Goal: Navigation & Orientation: Understand site structure

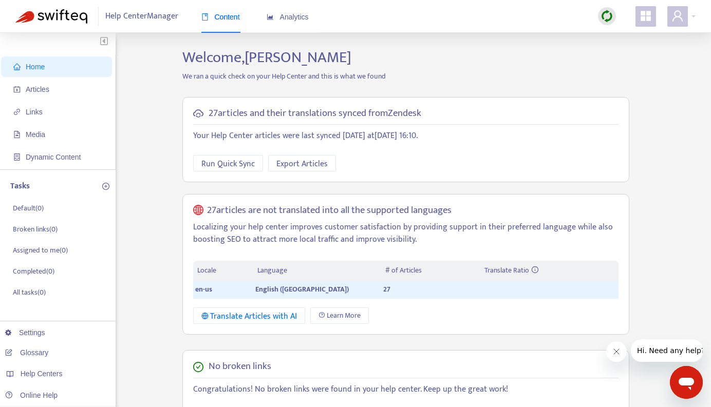
click at [162, 199] on div "Home Articles Links Media Dynamic Content Tasks Default ( 0 ) Broken links ( 0 …" at bounding box center [355, 352] width 680 height 609
click at [142, 247] on div "Home Articles Links Media Dynamic Content Tasks Default ( 0 ) Broken links ( 0 …" at bounding box center [355, 352] width 680 height 609
click at [31, 84] on span "Articles" at bounding box center [58, 89] width 90 height 21
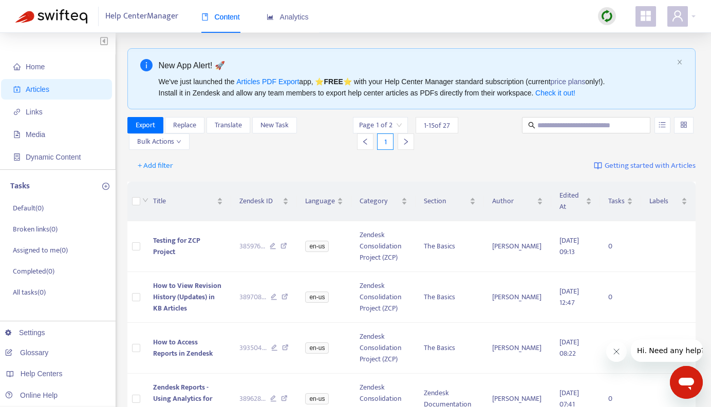
click at [242, 157] on div "+ Add filter Getting started with Articles" at bounding box center [411, 166] width 568 height 24
click at [29, 310] on link "Settings" at bounding box center [25, 333] width 40 height 8
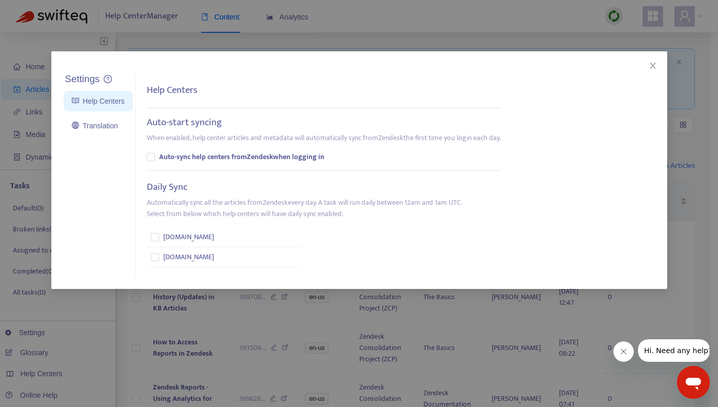
click at [651, 64] on icon "close" at bounding box center [653, 66] width 8 height 8
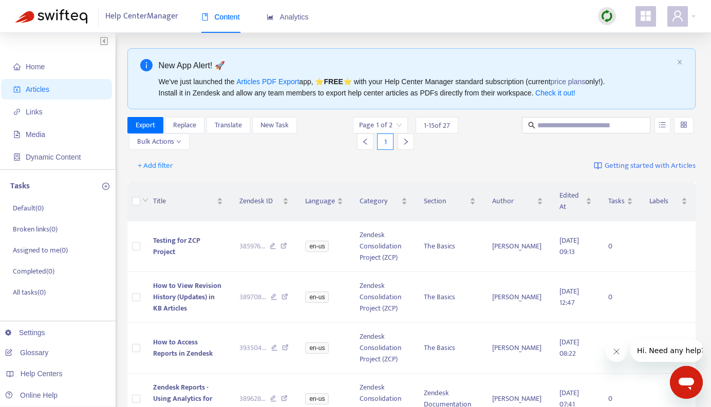
click at [681, 17] on icon "user" at bounding box center [677, 16] width 12 height 12
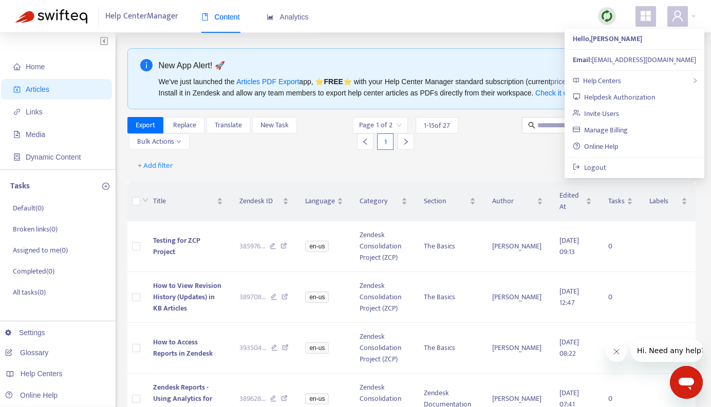
click at [263, 154] on div "+ Add filter Getting started with Articles" at bounding box center [411, 166] width 568 height 24
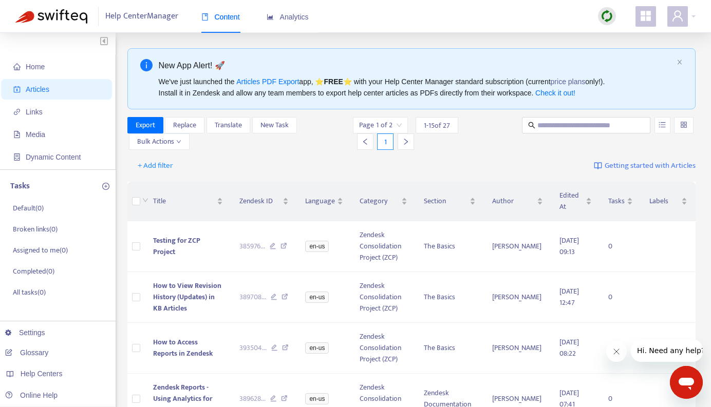
click at [671, 18] on icon "user" at bounding box center [677, 16] width 12 height 12
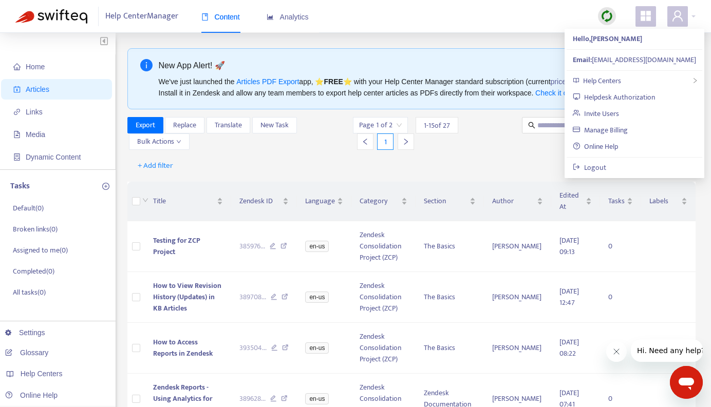
click at [316, 146] on div "Export Replace Translate New Task Bulk Actions" at bounding box center [239, 133] width 224 height 33
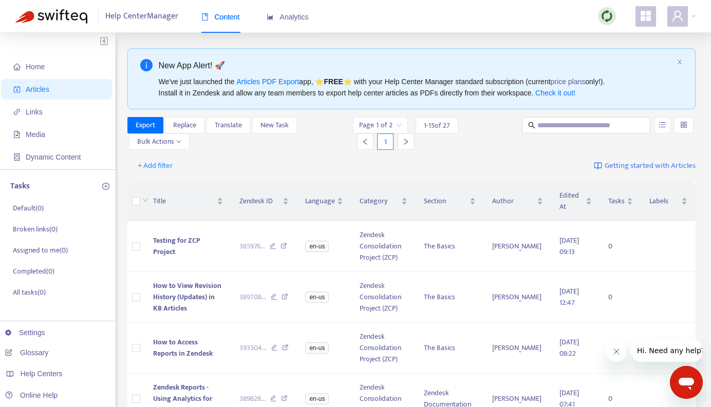
click at [483, 22] on div "Help Center Manager Content Analytics" at bounding box center [355, 16] width 711 height 33
